Goal: Go to known website: Access a specific website the user already knows

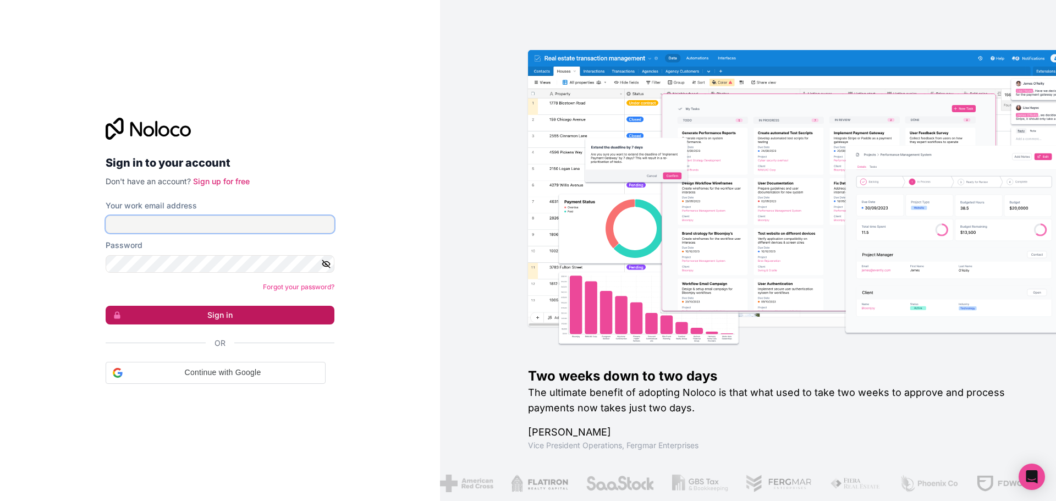
type input "[PERSON_NAME][EMAIL_ADDRESS][DOMAIN_NAME]"
click at [283, 321] on button "Sign in" at bounding box center [220, 315] width 229 height 19
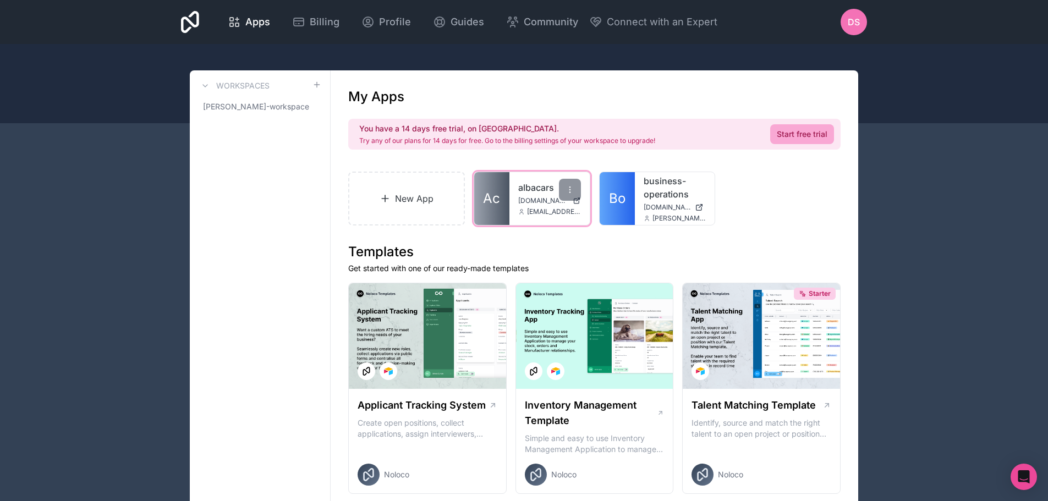
click at [498, 199] on span "Ac" at bounding box center [491, 199] width 17 height 18
